Goal: Use online tool/utility: Utilize a website feature to perform a specific function

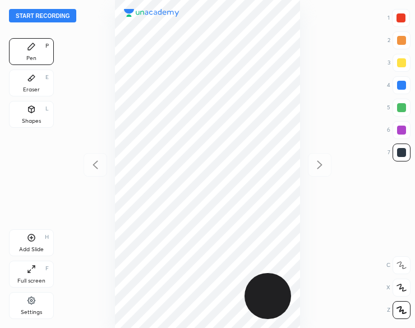
scroll to position [328, 236]
click at [44, 14] on button "Start recording" at bounding box center [42, 15] width 67 height 13
click at [31, 118] on div "Shapes" at bounding box center [31, 121] width 19 height 6
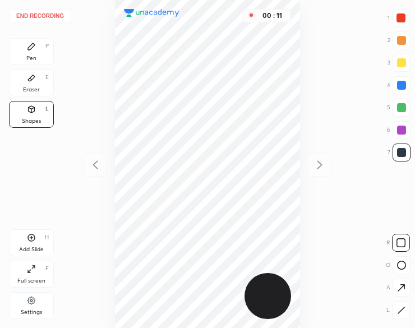
click at [40, 49] on div "Pen P" at bounding box center [31, 51] width 45 height 27
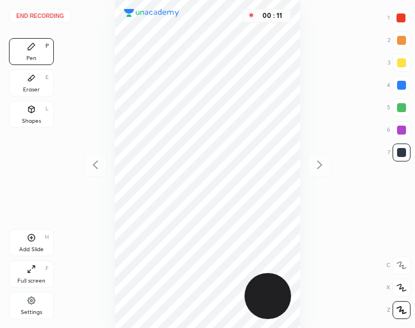
click at [40, 51] on div "Pen P" at bounding box center [31, 51] width 45 height 27
click at [399, 17] on div at bounding box center [401, 17] width 9 height 9
click at [401, 16] on div at bounding box center [401, 17] width 9 height 9
click at [401, 146] on div at bounding box center [402, 153] width 18 height 18
click at [398, 150] on div at bounding box center [401, 152] width 9 height 9
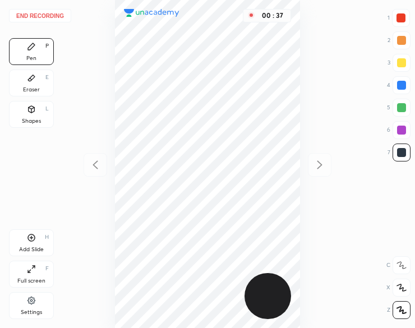
click at [39, 110] on div "Shapes L" at bounding box center [31, 114] width 45 height 27
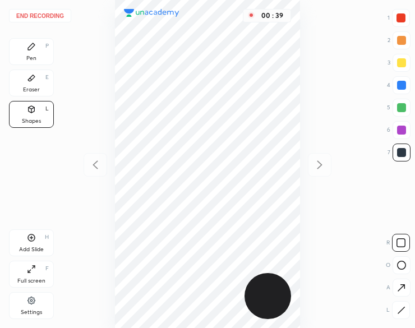
click at [35, 50] on icon at bounding box center [31, 46] width 9 height 9
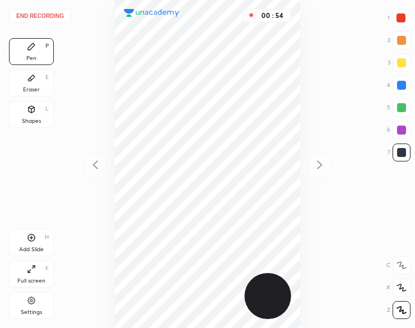
click at [27, 122] on div "Shapes" at bounding box center [31, 121] width 19 height 6
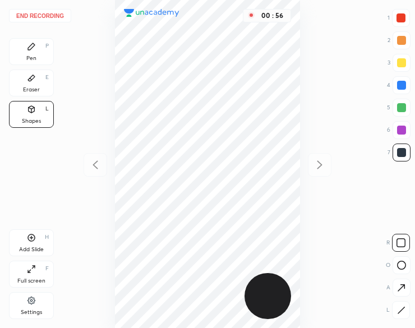
click at [31, 54] on div "Pen P" at bounding box center [31, 51] width 45 height 27
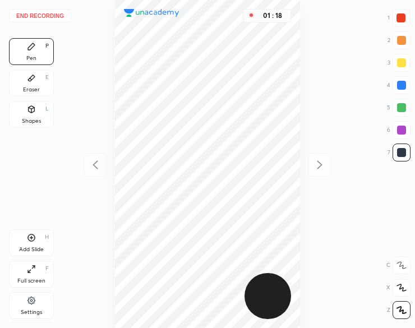
click at [45, 15] on button "End recording" at bounding box center [40, 15] width 62 height 13
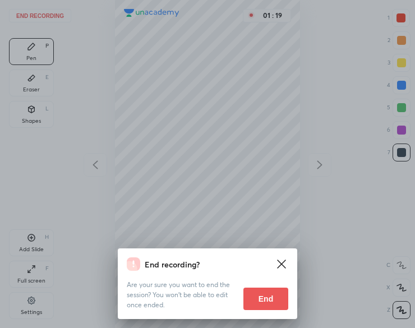
click at [258, 300] on button "End" at bounding box center [265, 299] width 45 height 22
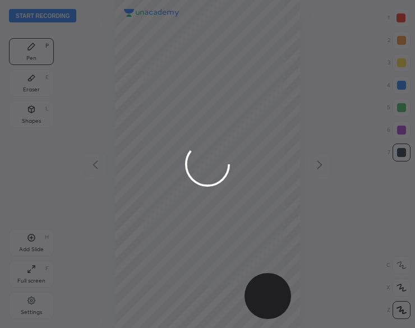
scroll to position [328, 236]
